Goal: Communication & Community: Participate in discussion

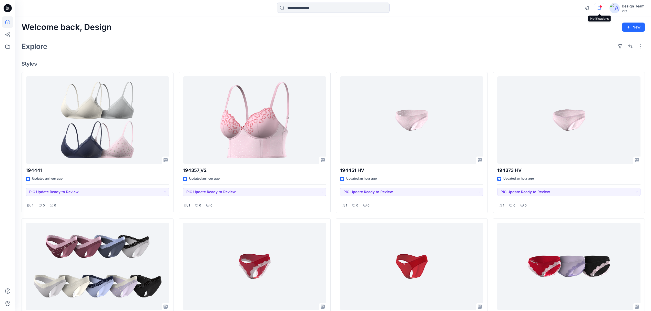
click at [599, 7] on icon "button" at bounding box center [599, 8] width 10 height 10
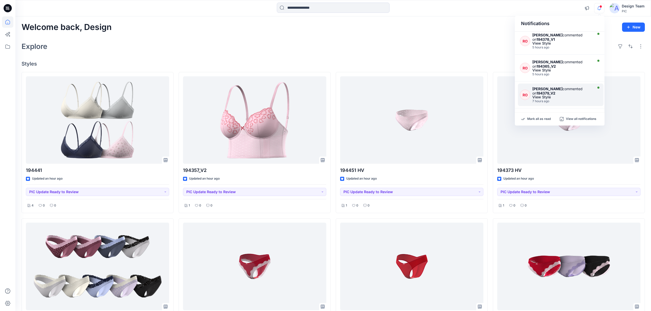
scroll to position [34, 0]
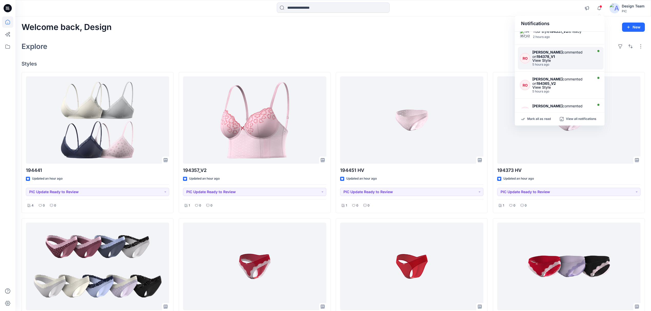
click at [568, 65] on div "5 hours ago" at bounding box center [561, 65] width 59 height 4
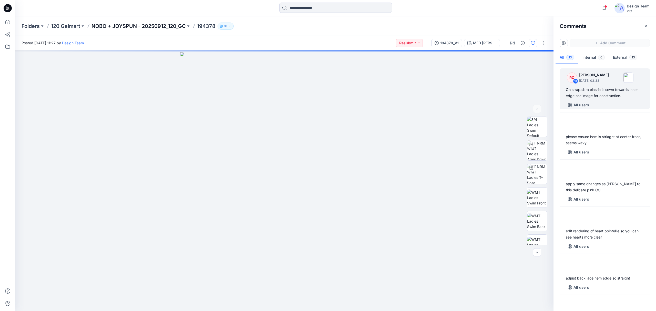
click at [154, 23] on p "NOBO + JOYSPUN - 20250912_120_GC" at bounding box center [138, 26] width 94 height 7
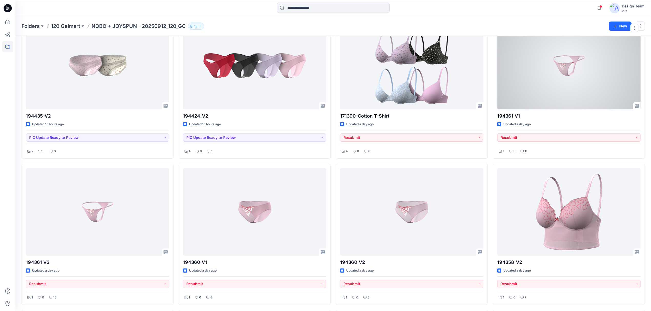
scroll to position [918, 0]
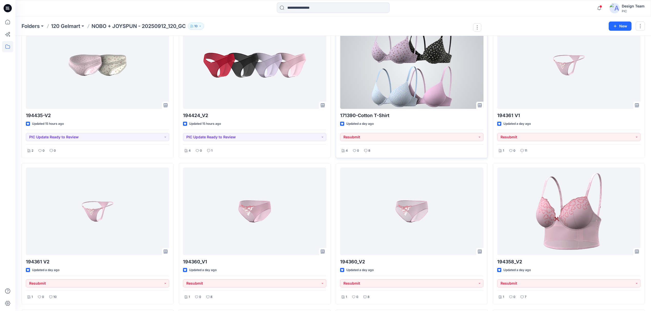
click at [432, 85] on div at bounding box center [411, 65] width 143 height 88
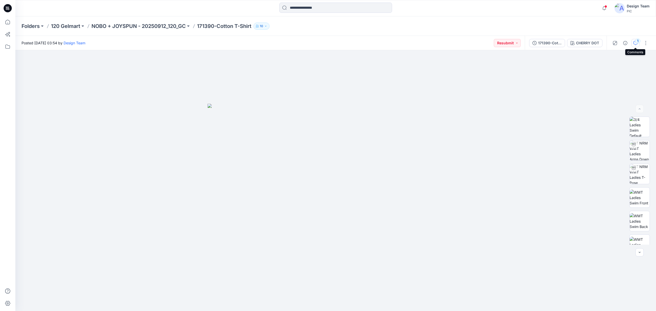
click at [631, 43] on button "1" at bounding box center [635, 43] width 8 height 8
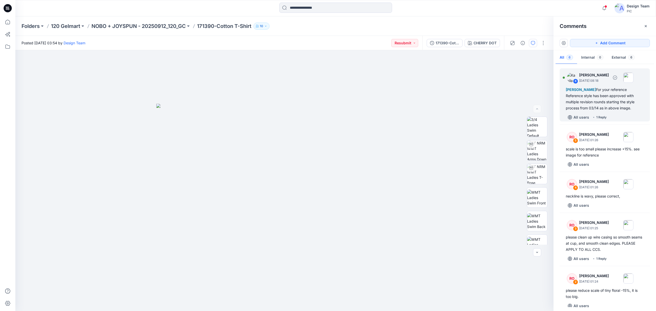
click at [626, 104] on div "[PERSON_NAME] For your reference Reference style has been approved with multipl…" at bounding box center [605, 99] width 78 height 25
